Goal: Check status: Check status

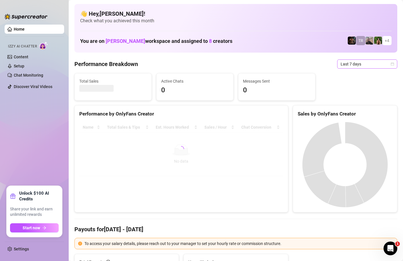
click at [365, 65] on span "Last 7 days" at bounding box center [366, 64] width 53 height 9
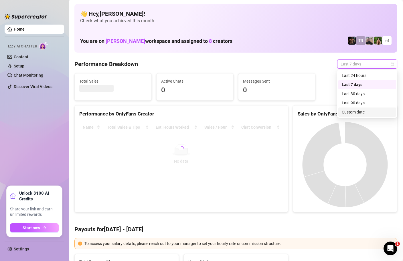
click at [350, 114] on div "Custom date" at bounding box center [366, 112] width 51 height 6
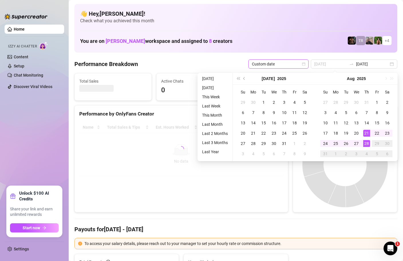
type input "[DATE]"
click at [368, 143] on div "28" at bounding box center [366, 143] width 7 height 7
click at [367, 143] on div "28" at bounding box center [366, 143] width 7 height 7
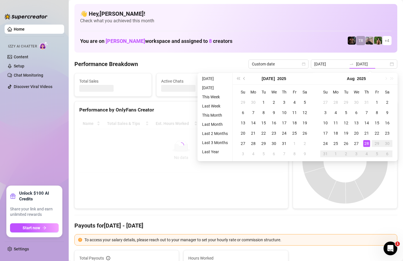
type input "[DATE]"
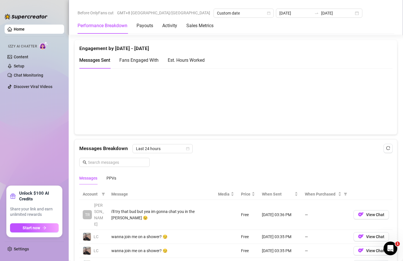
scroll to position [310, 0]
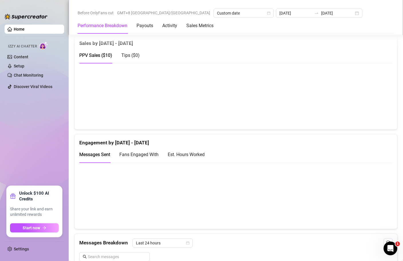
click at [14, 29] on link "Home" at bounding box center [19, 29] width 11 height 5
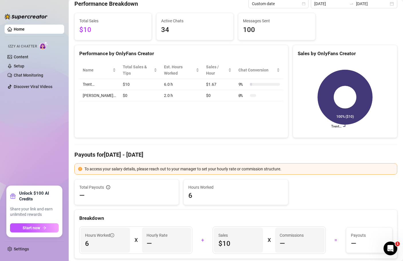
scroll to position [0, 0]
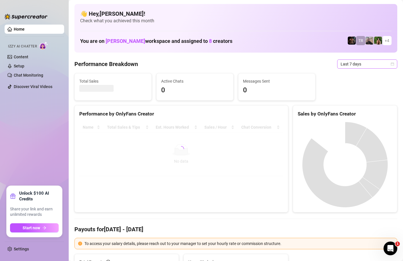
click at [393, 64] on icon "calendar" at bounding box center [391, 63] width 3 height 3
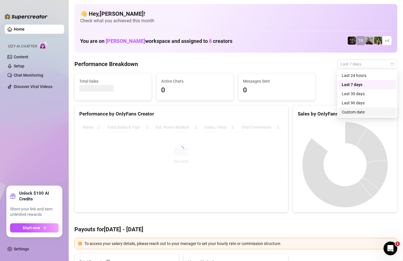
click at [352, 113] on div "Custom date" at bounding box center [366, 112] width 51 height 6
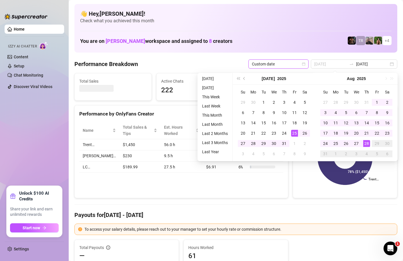
click at [366, 142] on div "28" at bounding box center [366, 143] width 7 height 7
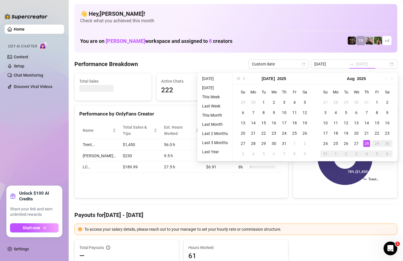
click at [366, 142] on div "28" at bounding box center [366, 143] width 7 height 7
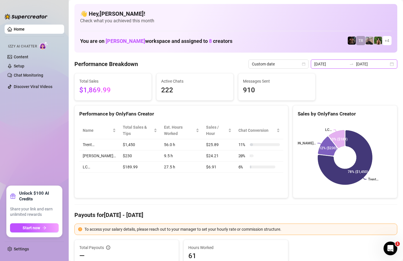
click at [343, 63] on input "[DATE]" at bounding box center [330, 64] width 33 height 6
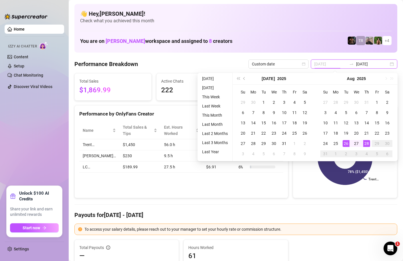
type input "[DATE]"
click at [367, 144] on div "28" at bounding box center [366, 143] width 7 height 7
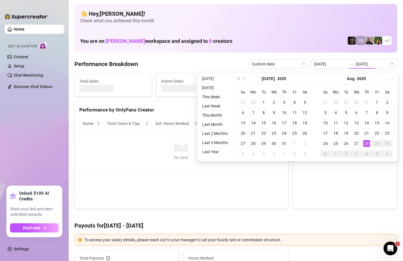
type input "[DATE]"
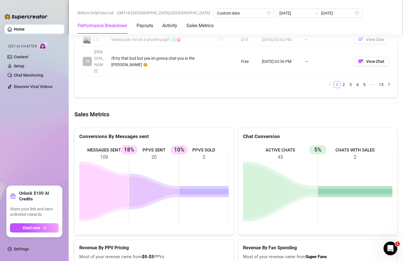
scroll to position [700, 0]
